Goal: Browse casually

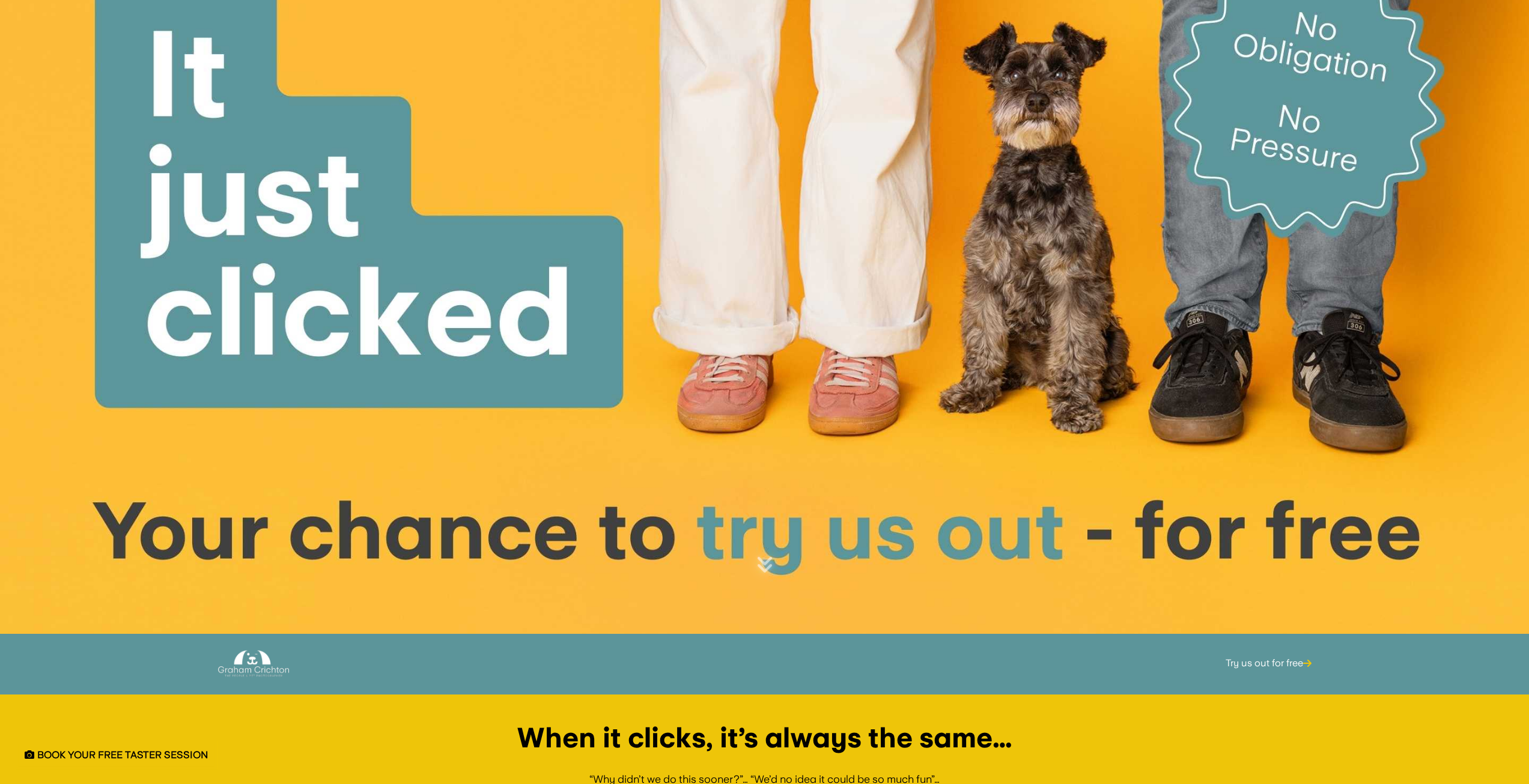
scroll to position [300, 0]
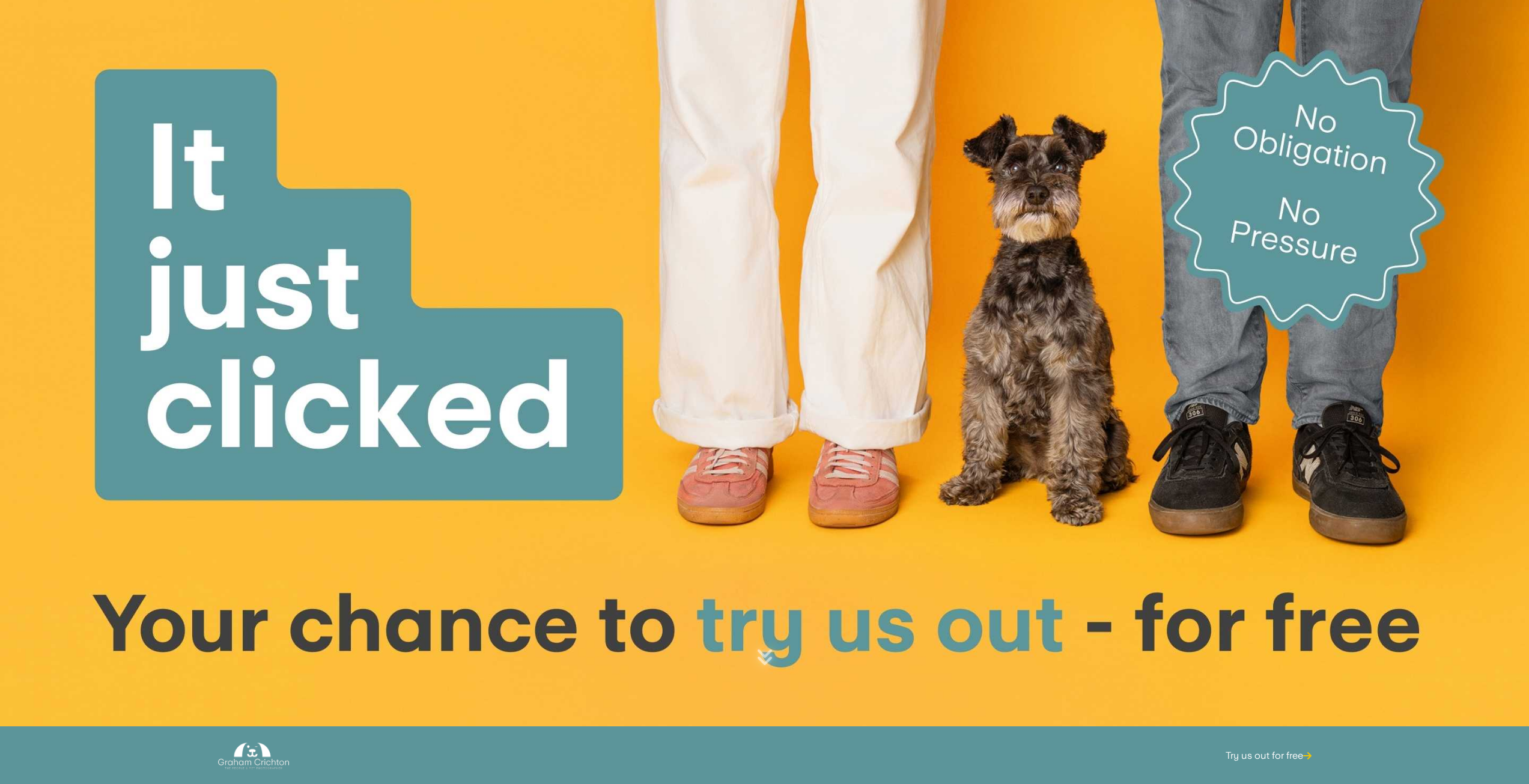
scroll to position [300, 0]
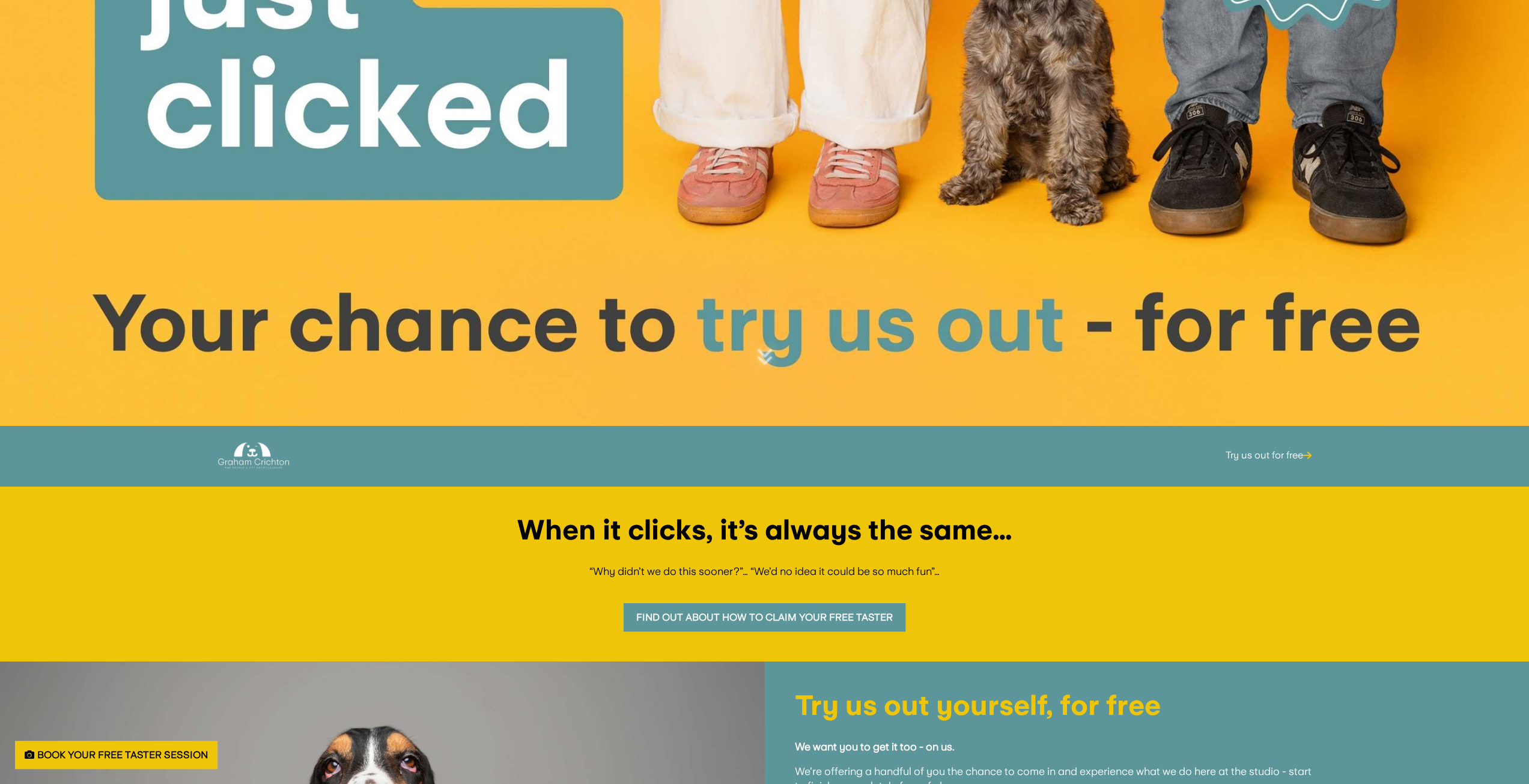
scroll to position [300, 0]
